Goal: Browse casually

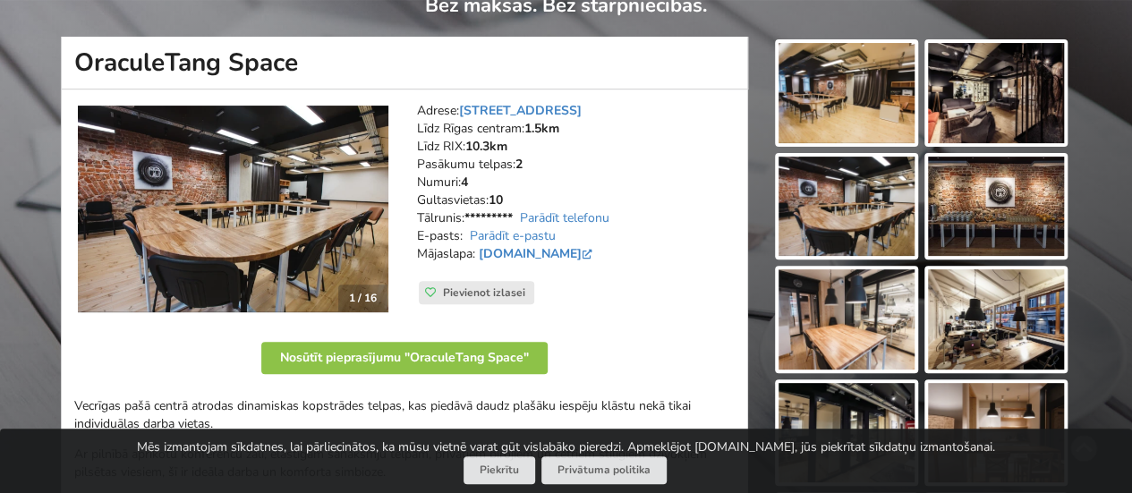
scroll to position [179, 0]
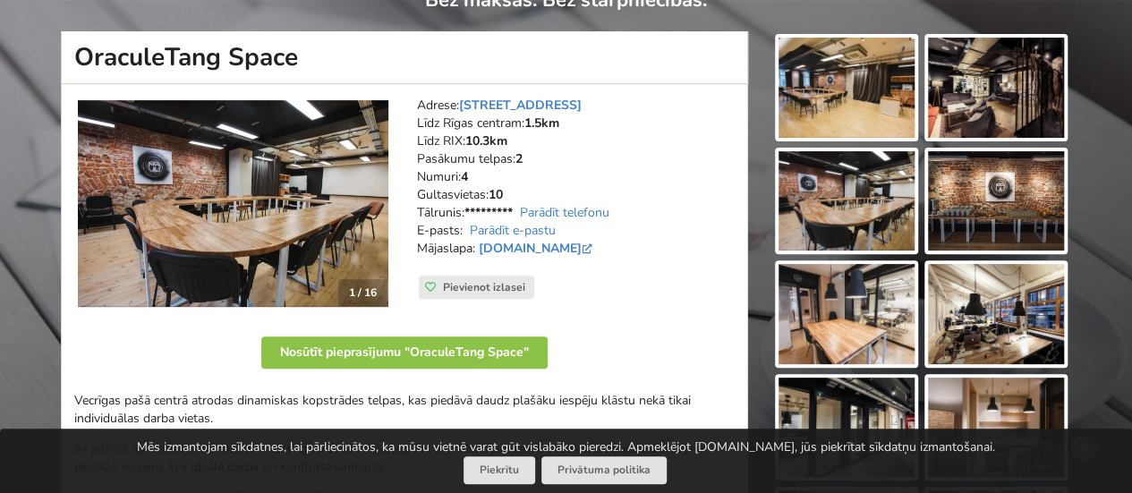
click at [376, 201] on img at bounding box center [233, 204] width 311 height 208
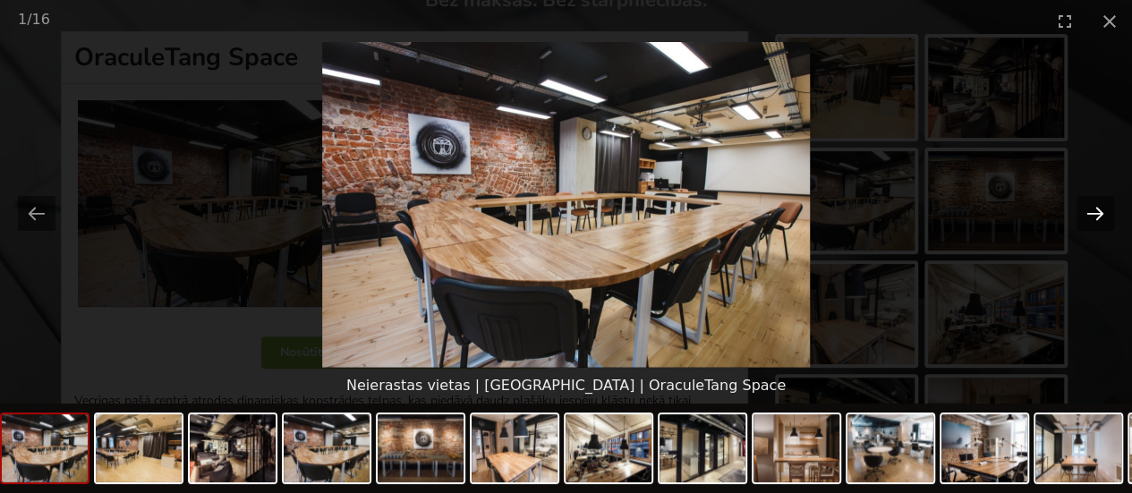
click at [1091, 210] on button "Next slide" at bounding box center [1096, 213] width 38 height 35
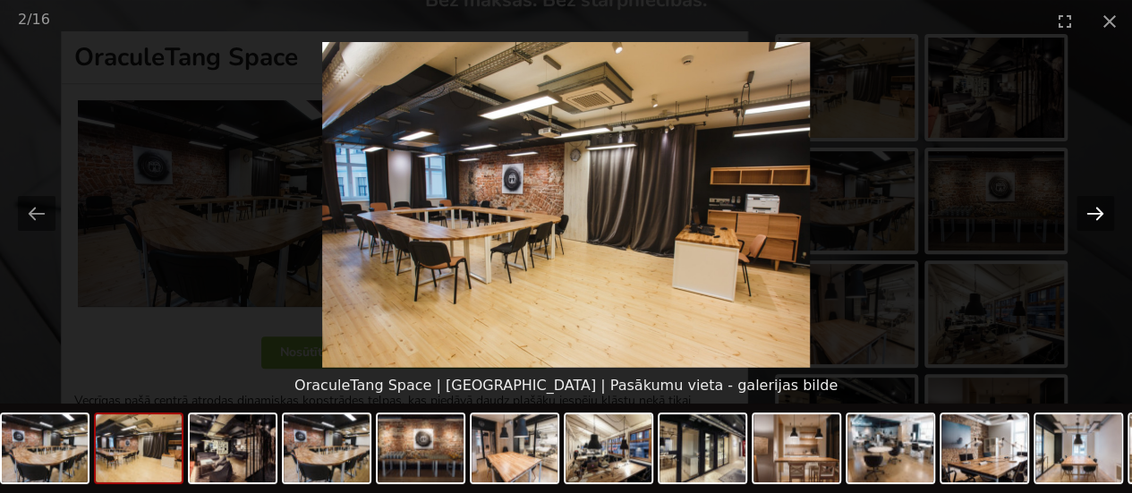
click at [1091, 210] on button "Next slide" at bounding box center [1096, 213] width 38 height 35
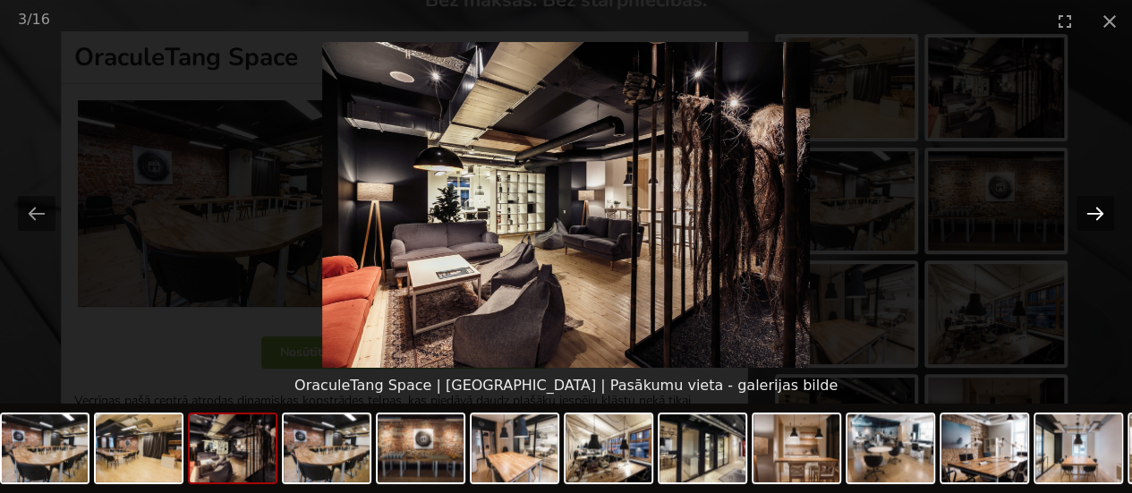
click at [1091, 210] on button "Next slide" at bounding box center [1096, 213] width 38 height 35
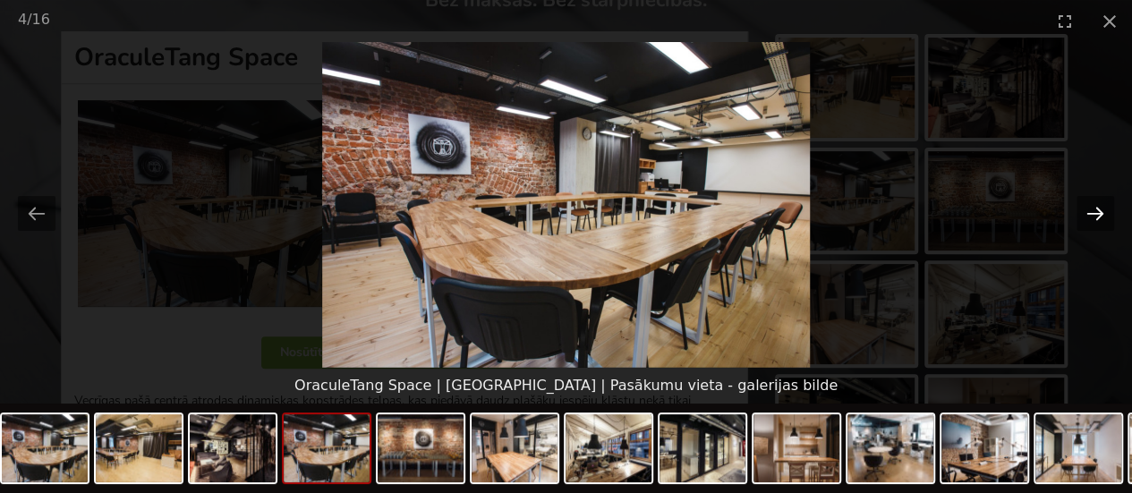
click at [1091, 210] on button "Next slide" at bounding box center [1096, 213] width 38 height 35
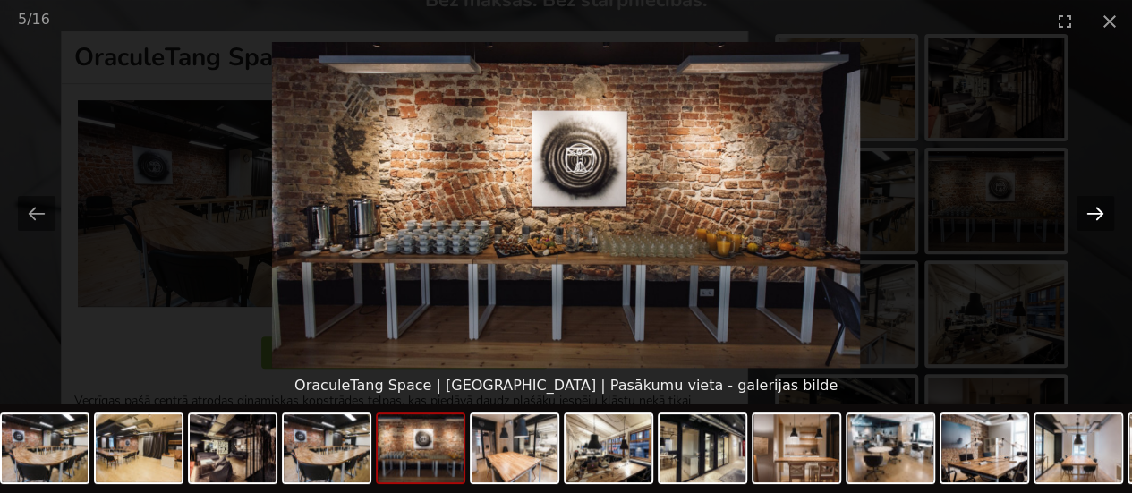
click at [1091, 210] on button "Next slide" at bounding box center [1096, 213] width 38 height 35
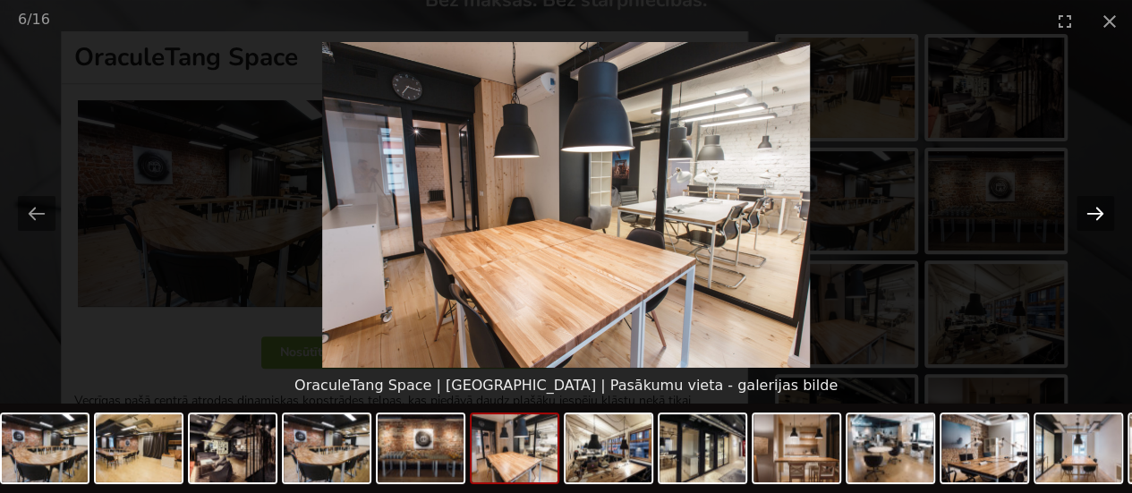
click at [1091, 210] on button "Next slide" at bounding box center [1096, 213] width 38 height 35
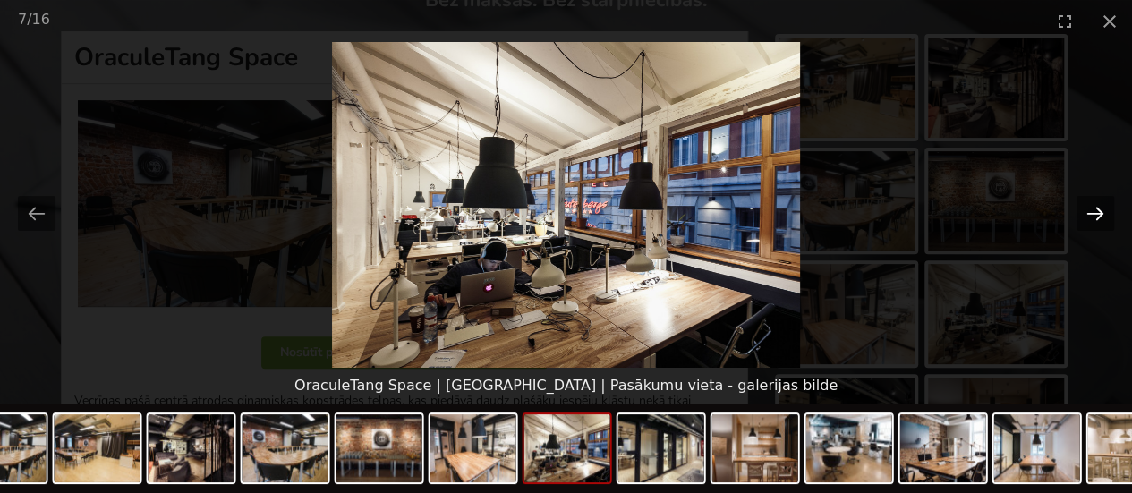
click at [1091, 210] on button "Next slide" at bounding box center [1096, 213] width 38 height 35
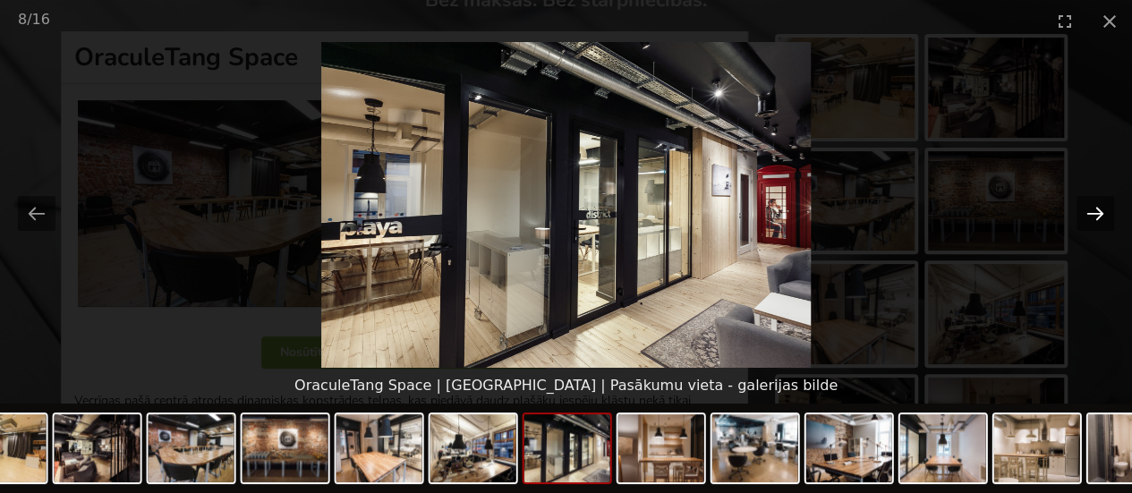
click at [1091, 210] on button "Next slide" at bounding box center [1096, 213] width 38 height 35
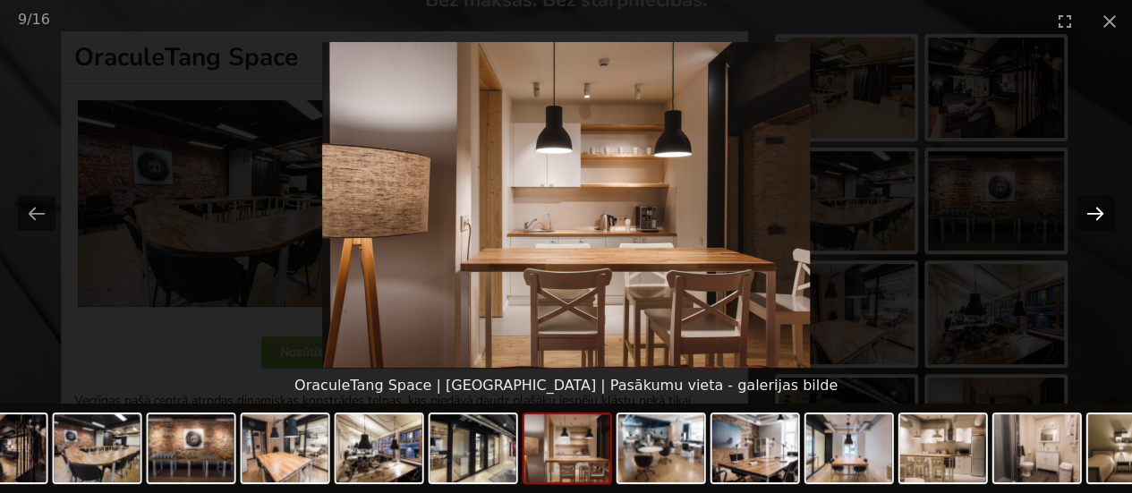
click at [1091, 210] on button "Next slide" at bounding box center [1096, 213] width 38 height 35
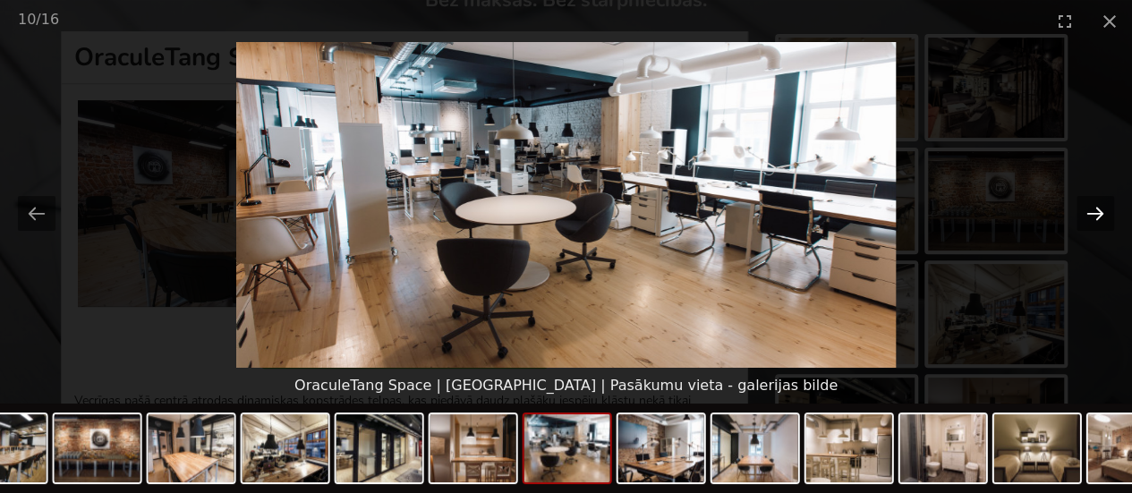
click at [1091, 210] on button "Next slide" at bounding box center [1096, 213] width 38 height 35
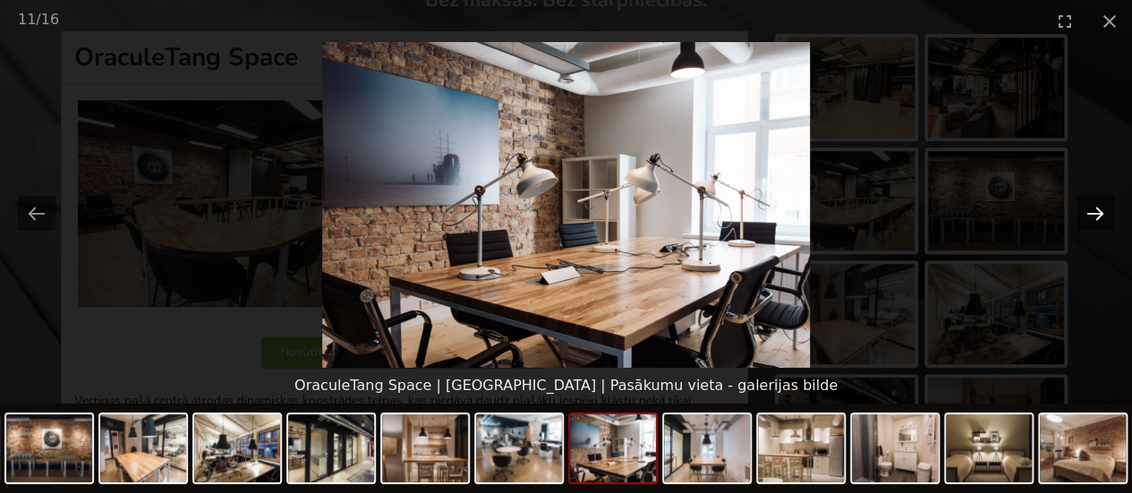
click at [1091, 210] on button "Next slide" at bounding box center [1096, 213] width 38 height 35
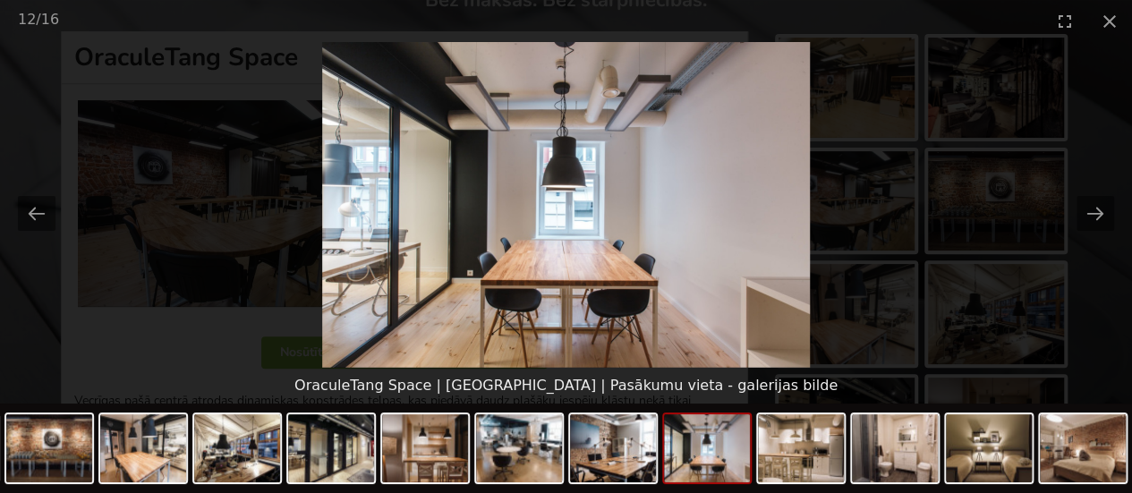
click at [995, 148] on picture at bounding box center [566, 205] width 1132 height 326
